Goal: Information Seeking & Learning: Learn about a topic

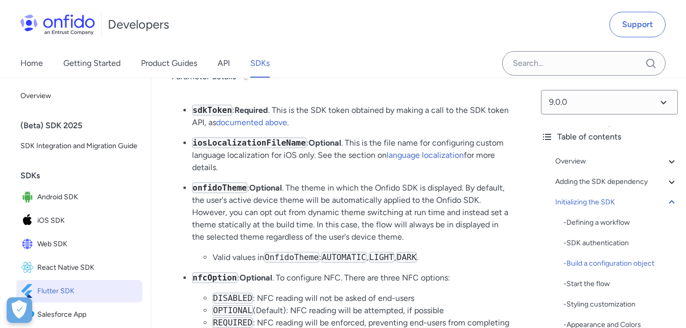
scroll to position [2849, 0]
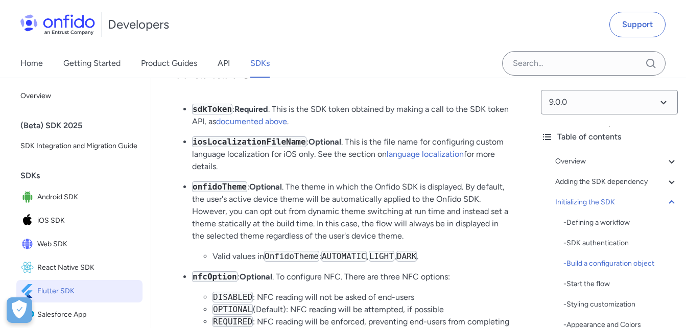
click at [284, 22] on div "Developers Support" at bounding box center [343, 24] width 686 height 49
click at [226, 65] on link "API" at bounding box center [223, 63] width 12 height 29
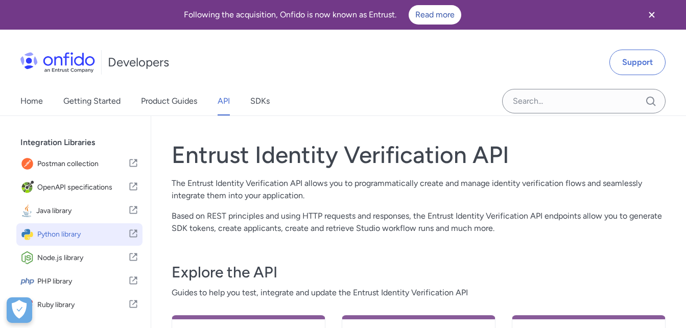
scroll to position [102, 0]
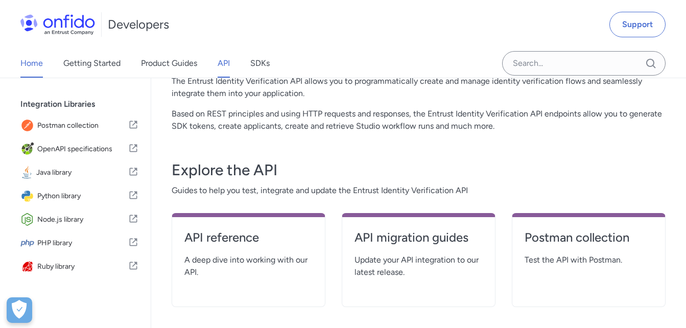
click at [32, 60] on link "Home" at bounding box center [31, 63] width 22 height 29
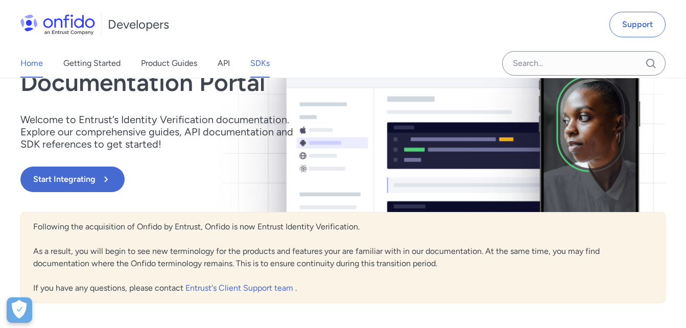
click at [264, 64] on link "SDKs" at bounding box center [259, 63] width 19 height 29
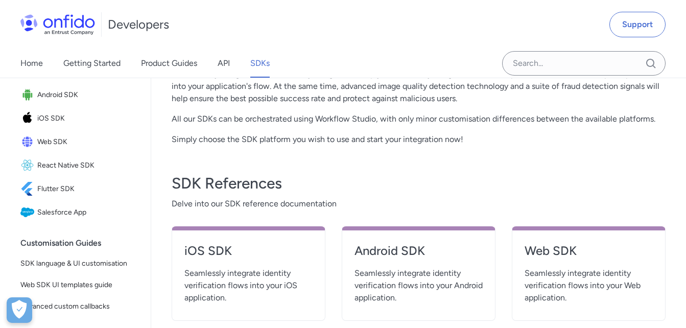
scroll to position [408, 0]
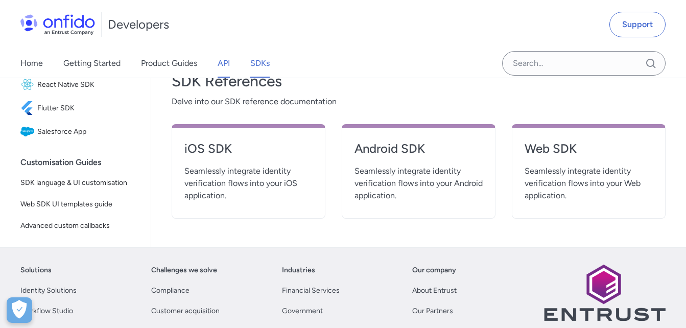
click at [226, 60] on link "API" at bounding box center [223, 63] width 12 height 29
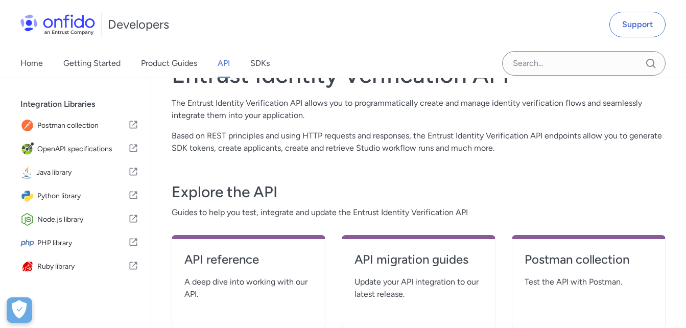
scroll to position [102, 0]
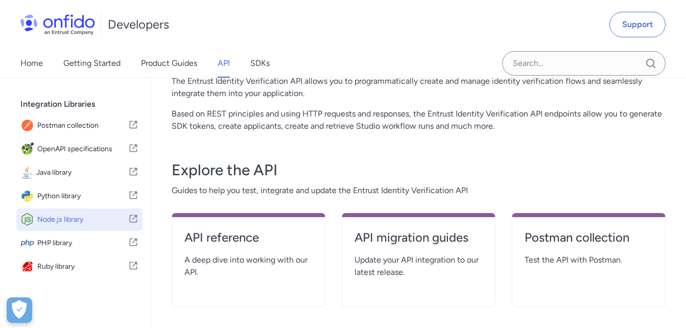
click at [68, 218] on span "Node.js library" at bounding box center [82, 219] width 91 height 14
